Goal: Task Accomplishment & Management: Manage account settings

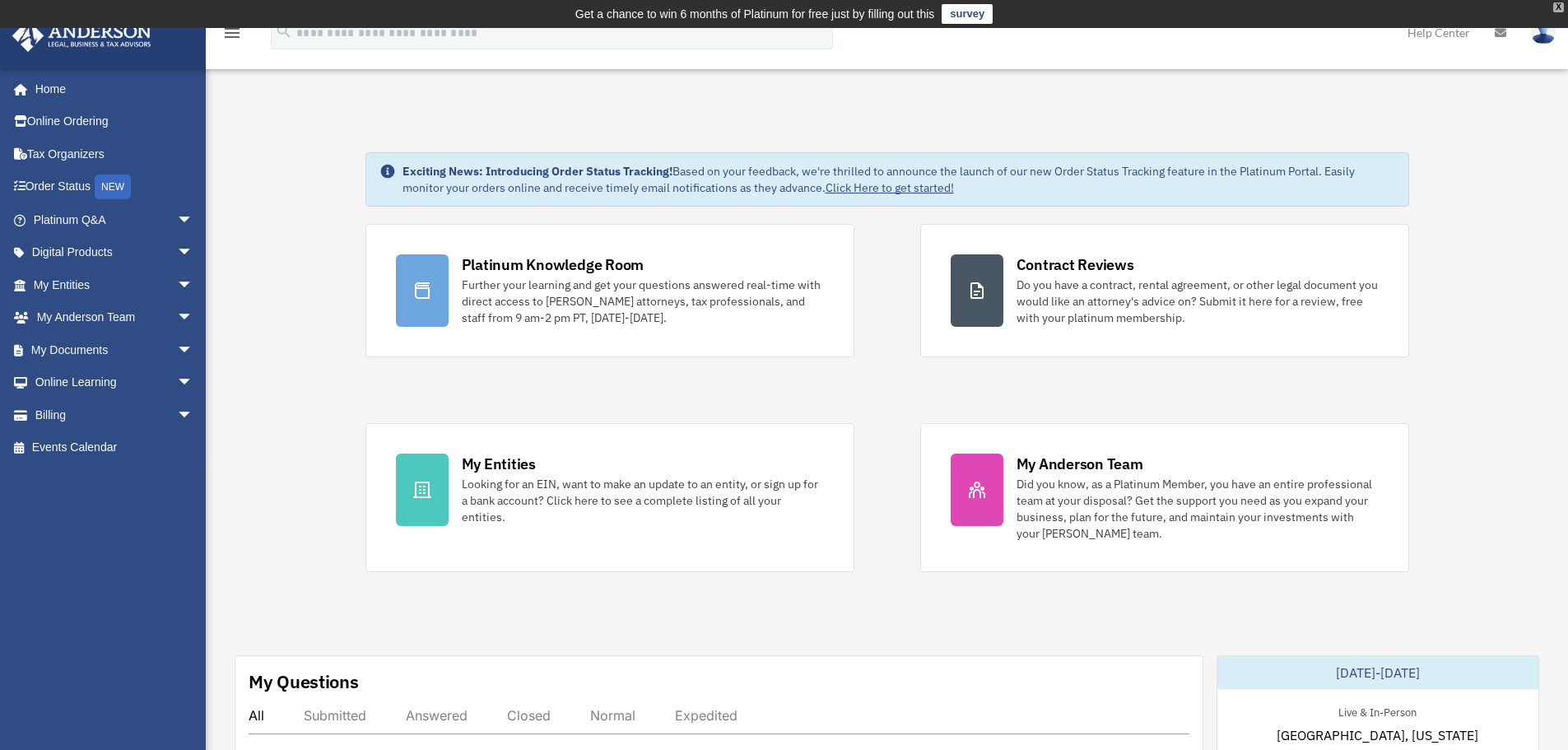
click at [1559, 9] on div "X" at bounding box center [1559, 8] width 11 height 10
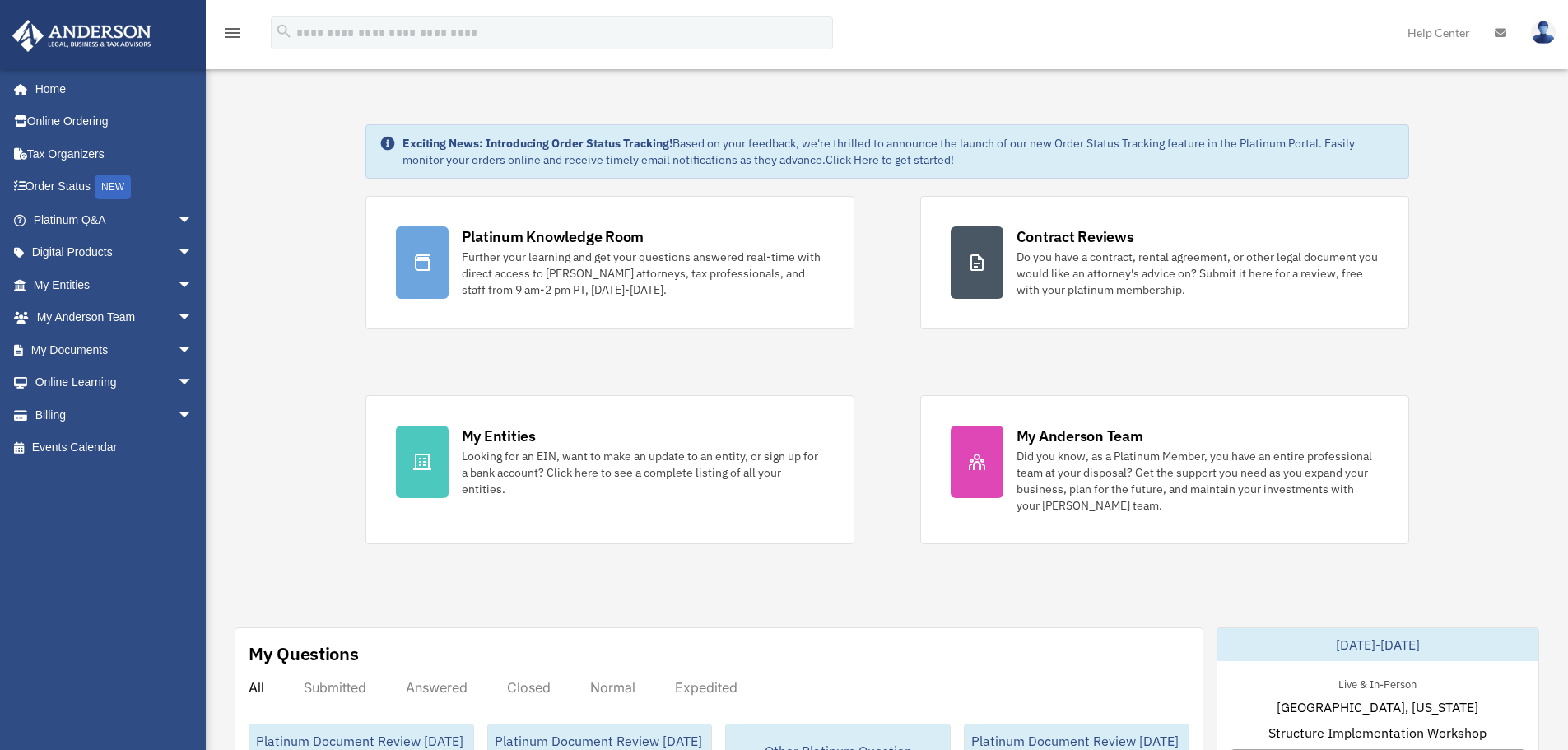
click at [1551, 39] on img at bounding box center [1543, 32] width 24 height 24
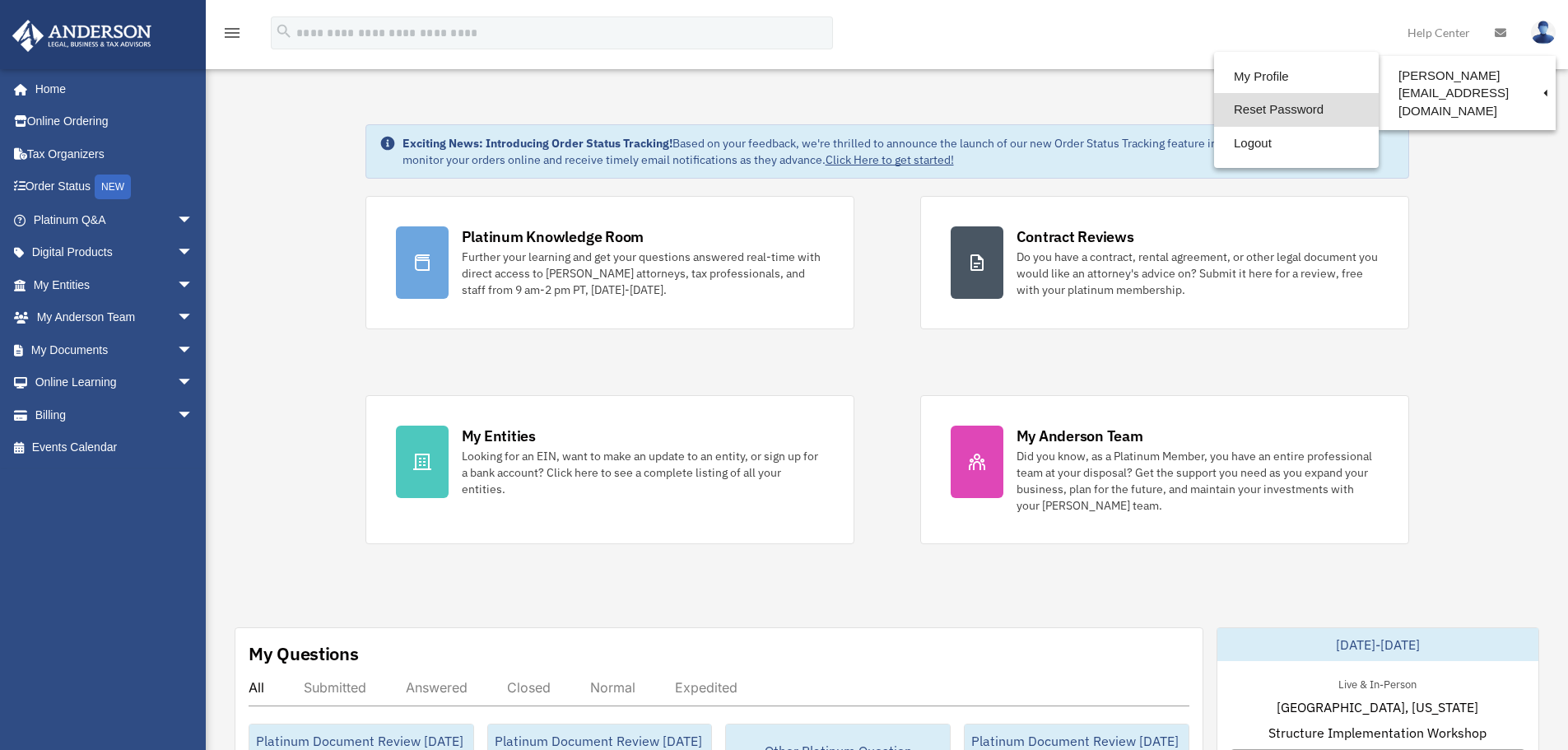
click at [1251, 110] on link "Reset Password" at bounding box center [1296, 110] width 165 height 34
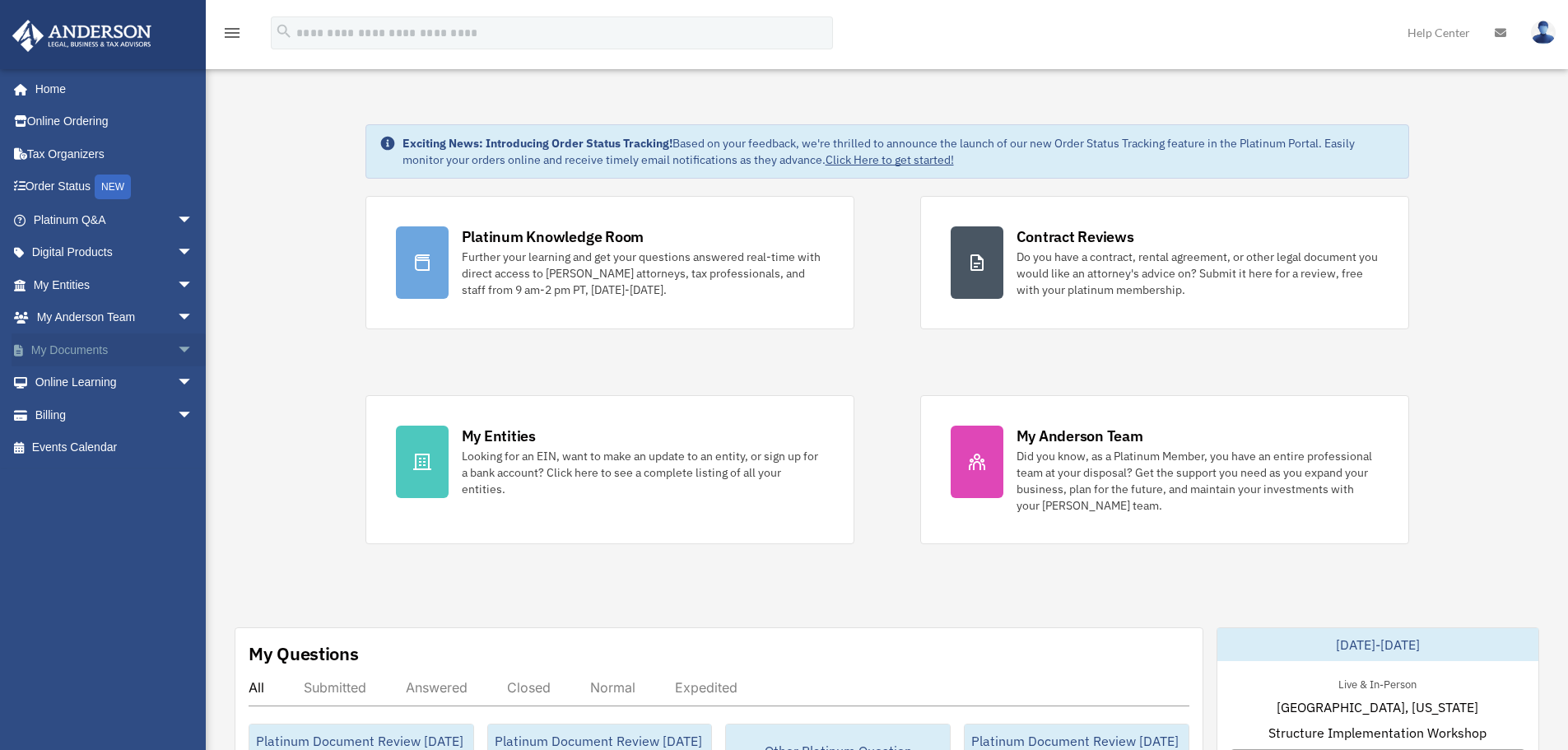
click at [177, 349] on span "arrow_drop_down" at bounding box center [193, 351] width 33 height 34
click at [177, 349] on span "arrow_drop_up" at bounding box center [193, 351] width 33 height 34
click at [177, 383] on span "arrow_drop_down" at bounding box center [193, 383] width 33 height 34
click at [177, 383] on span "arrow_drop_up" at bounding box center [193, 383] width 33 height 34
click at [177, 417] on span "arrow_drop_down" at bounding box center [193, 416] width 33 height 34
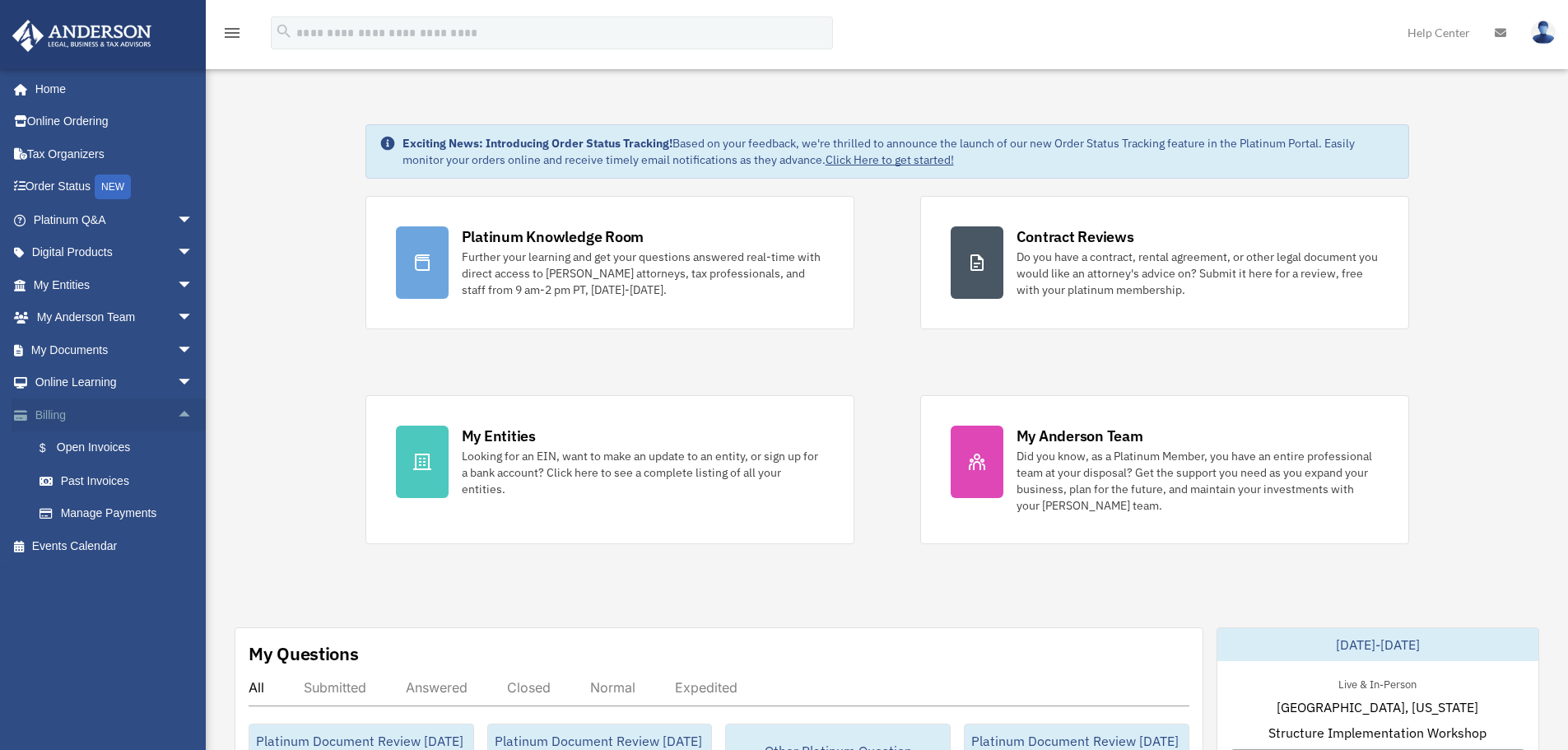
click at [177, 417] on span "arrow_drop_up" at bounding box center [193, 416] width 33 height 34
click at [177, 416] on span "arrow_drop_down" at bounding box center [193, 416] width 33 height 34
click at [177, 381] on span "arrow_drop_down" at bounding box center [193, 383] width 33 height 34
click at [177, 383] on span "arrow_drop_up" at bounding box center [193, 383] width 33 height 34
click at [177, 414] on span "arrow_drop_up" at bounding box center [193, 416] width 33 height 34
